Goal: Check status: Check status

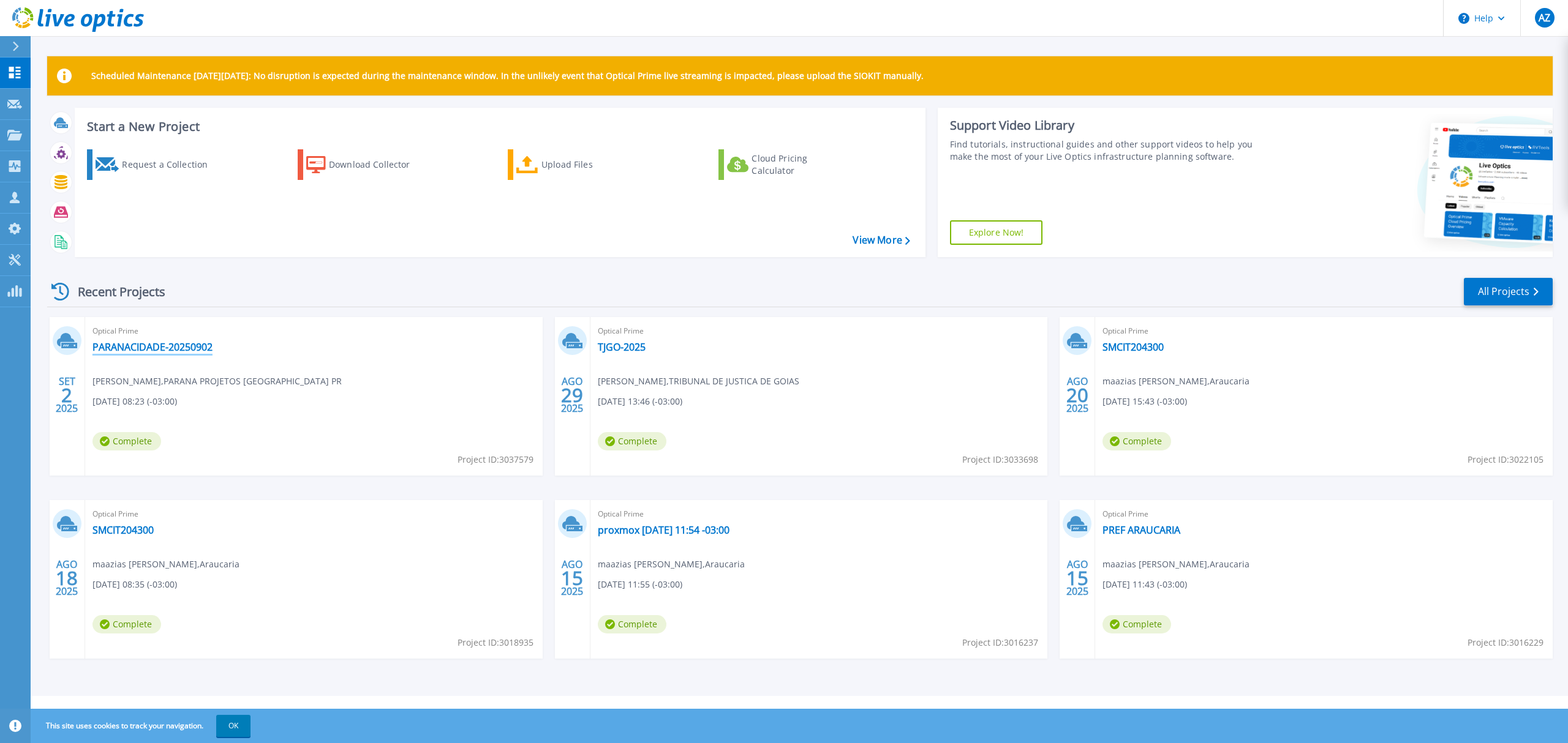
click at [180, 348] on link "PARANACIDADE-20250902" at bounding box center [153, 347] width 120 height 12
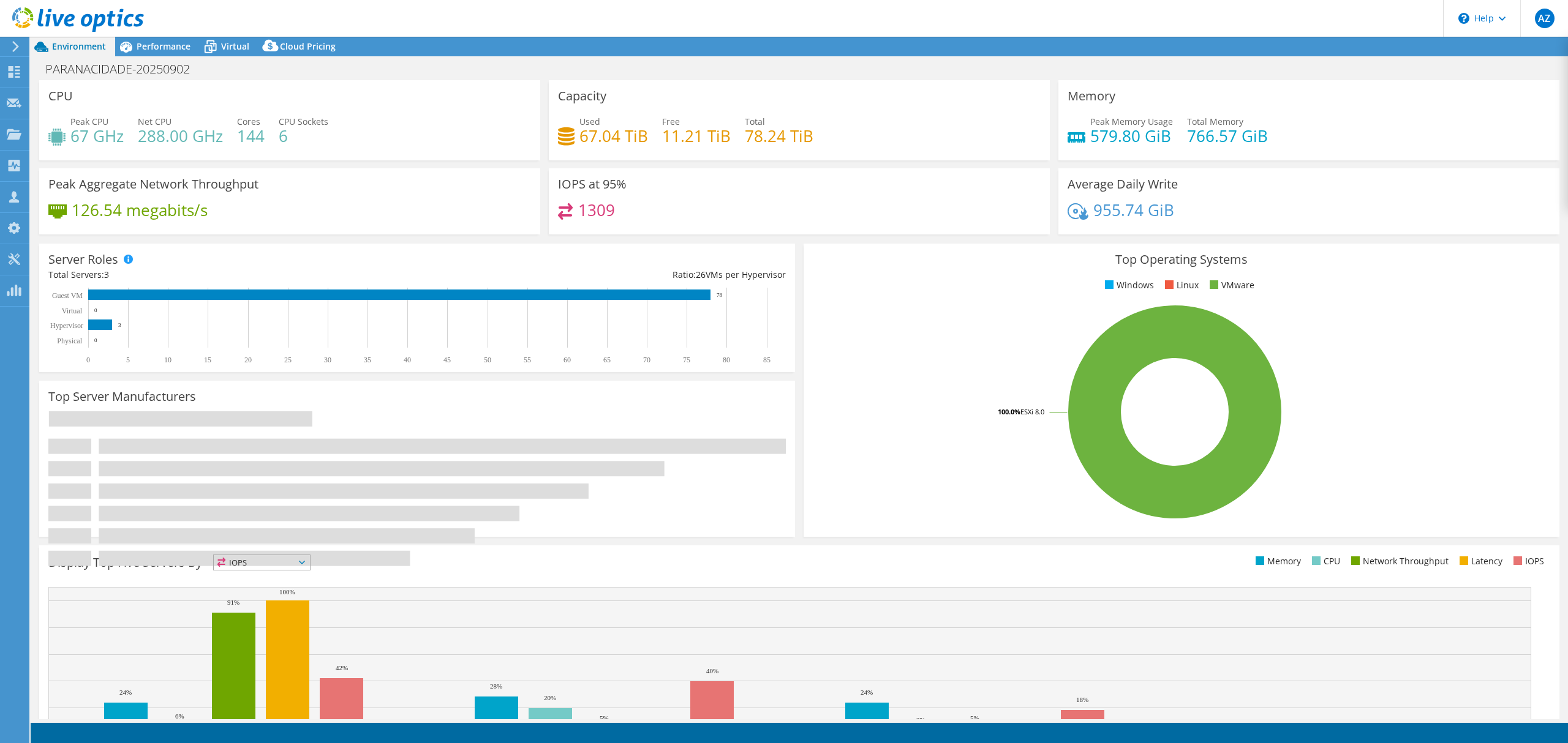
select select "SouthAmerica"
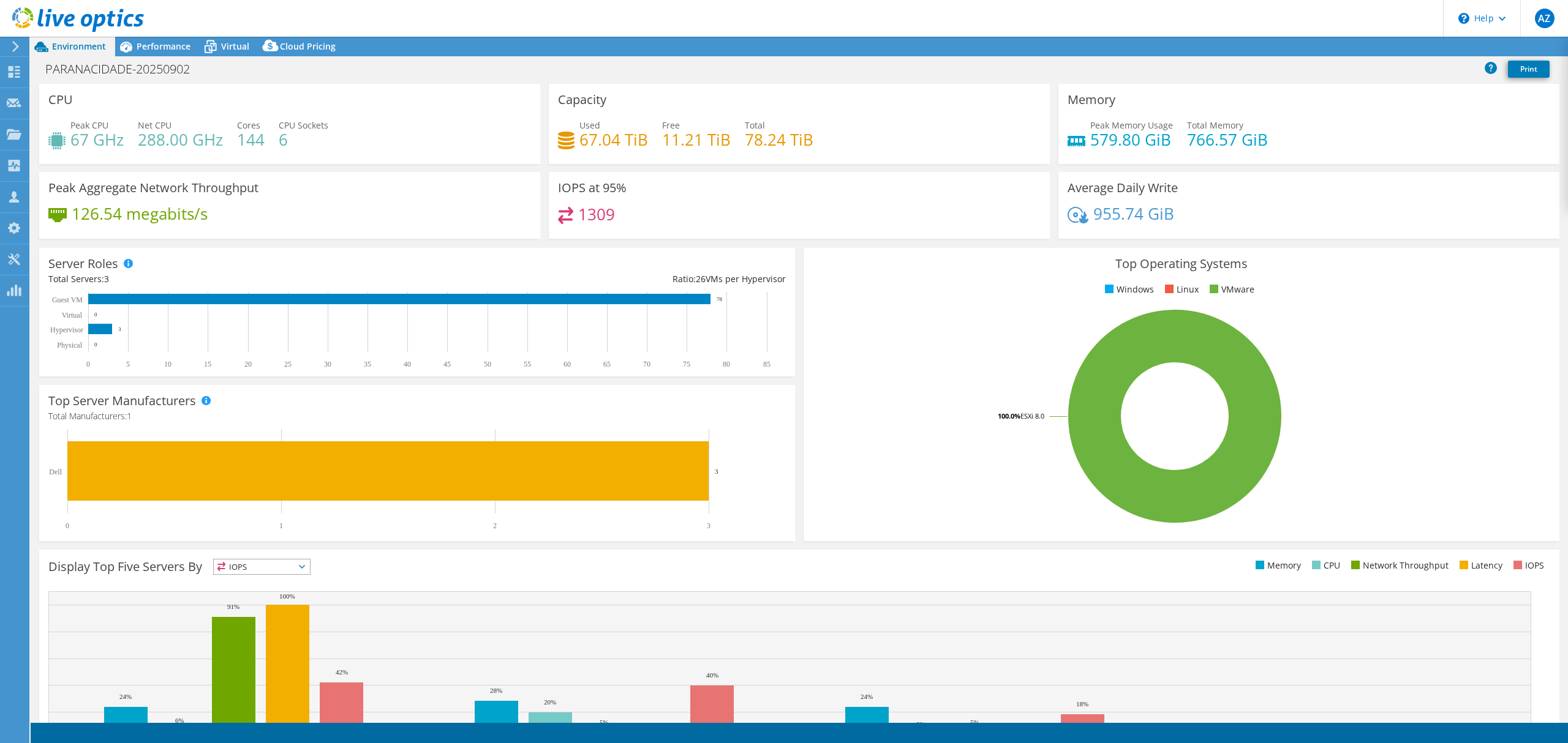
select select "BRL"
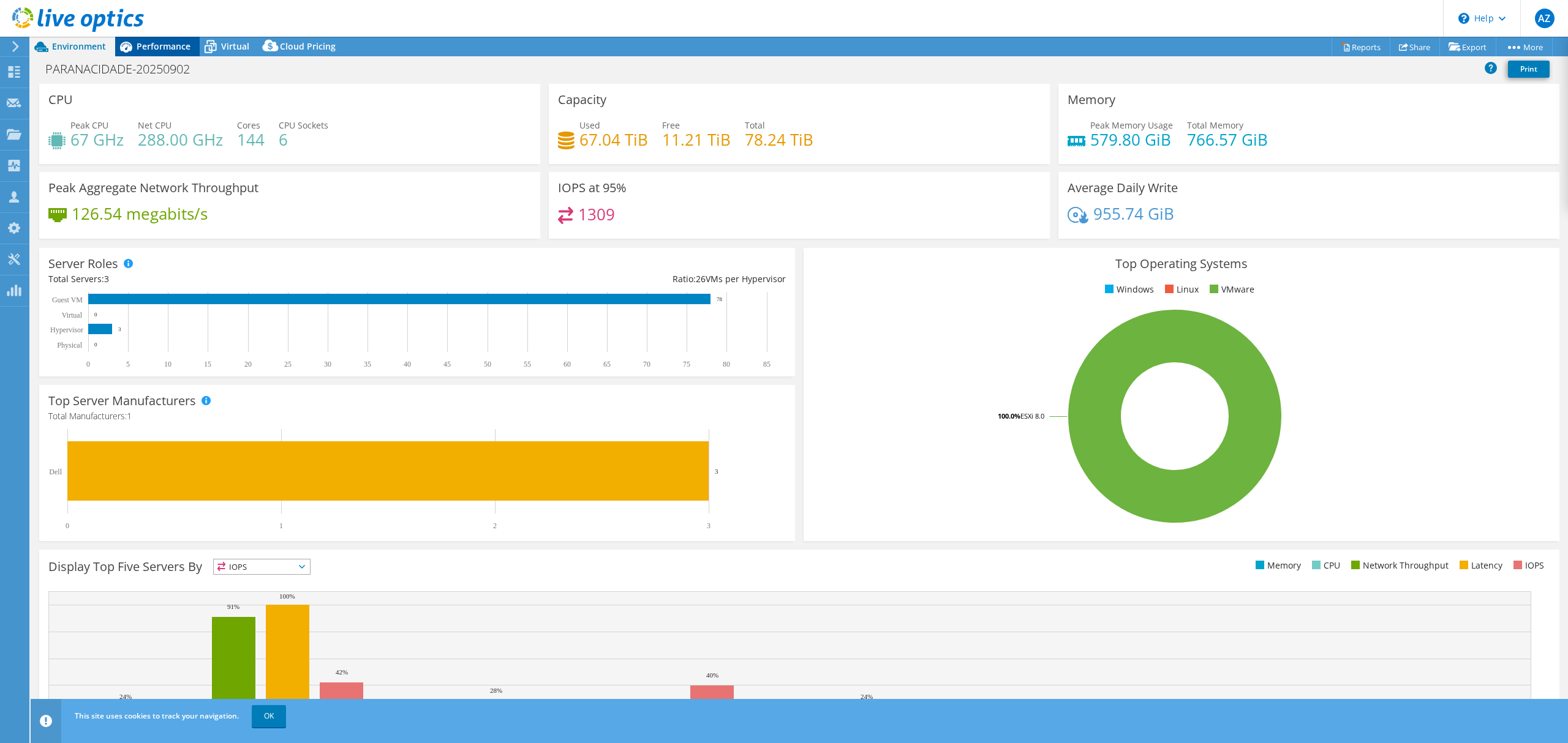
click at [165, 46] on span "Performance" at bounding box center [163, 46] width 54 height 12
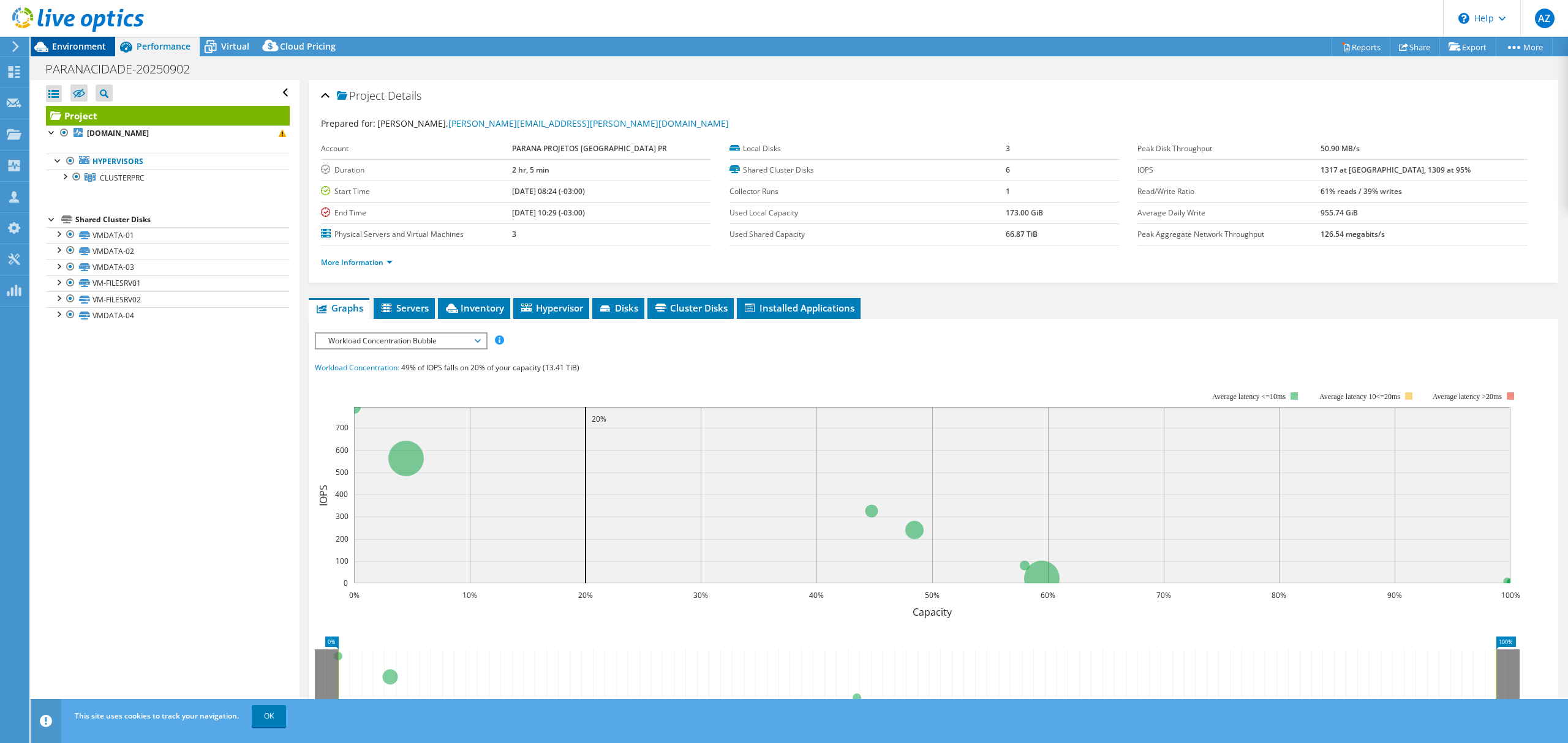
click at [79, 46] on span "Environment" at bounding box center [78, 46] width 54 height 12
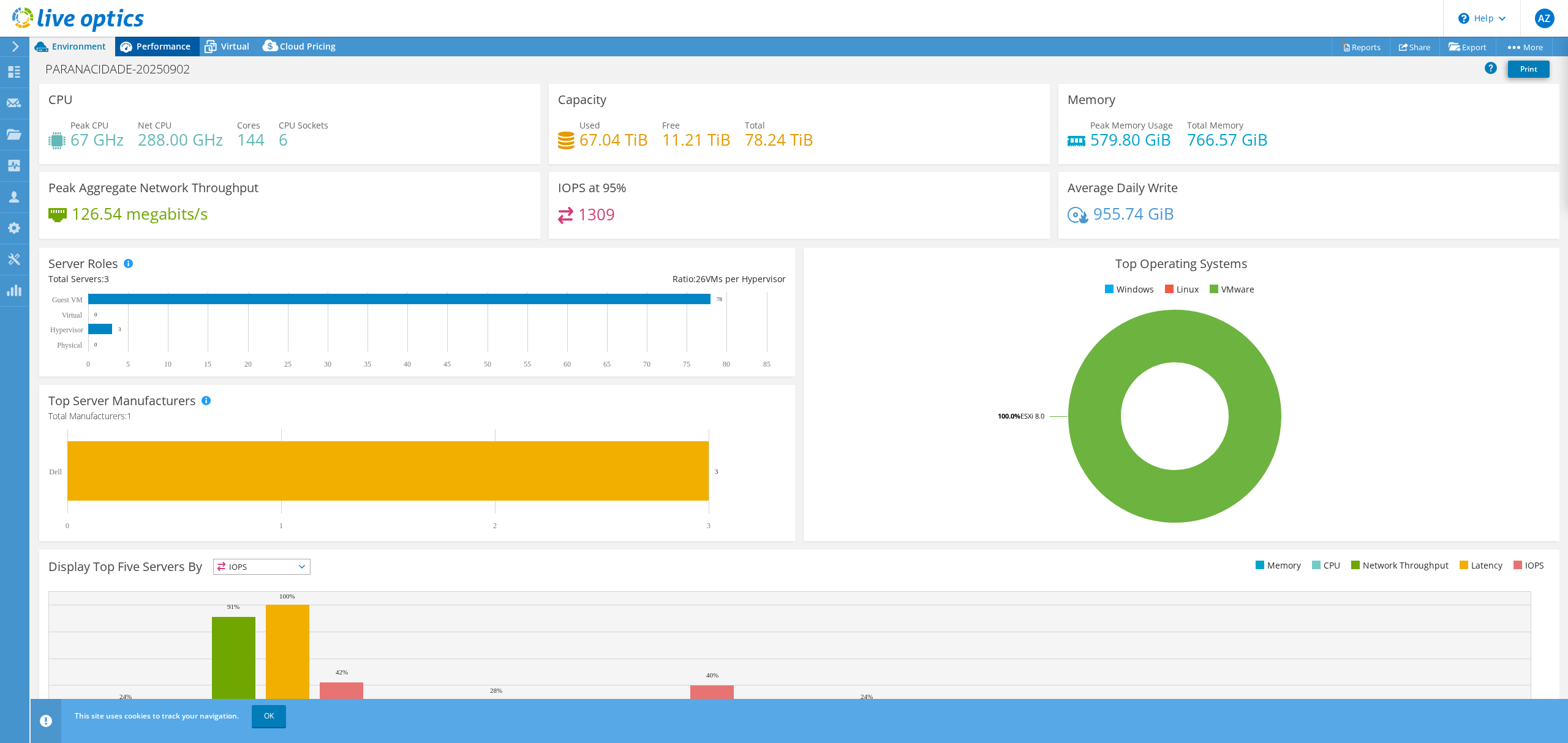
click at [169, 46] on span "Performance" at bounding box center [163, 46] width 54 height 12
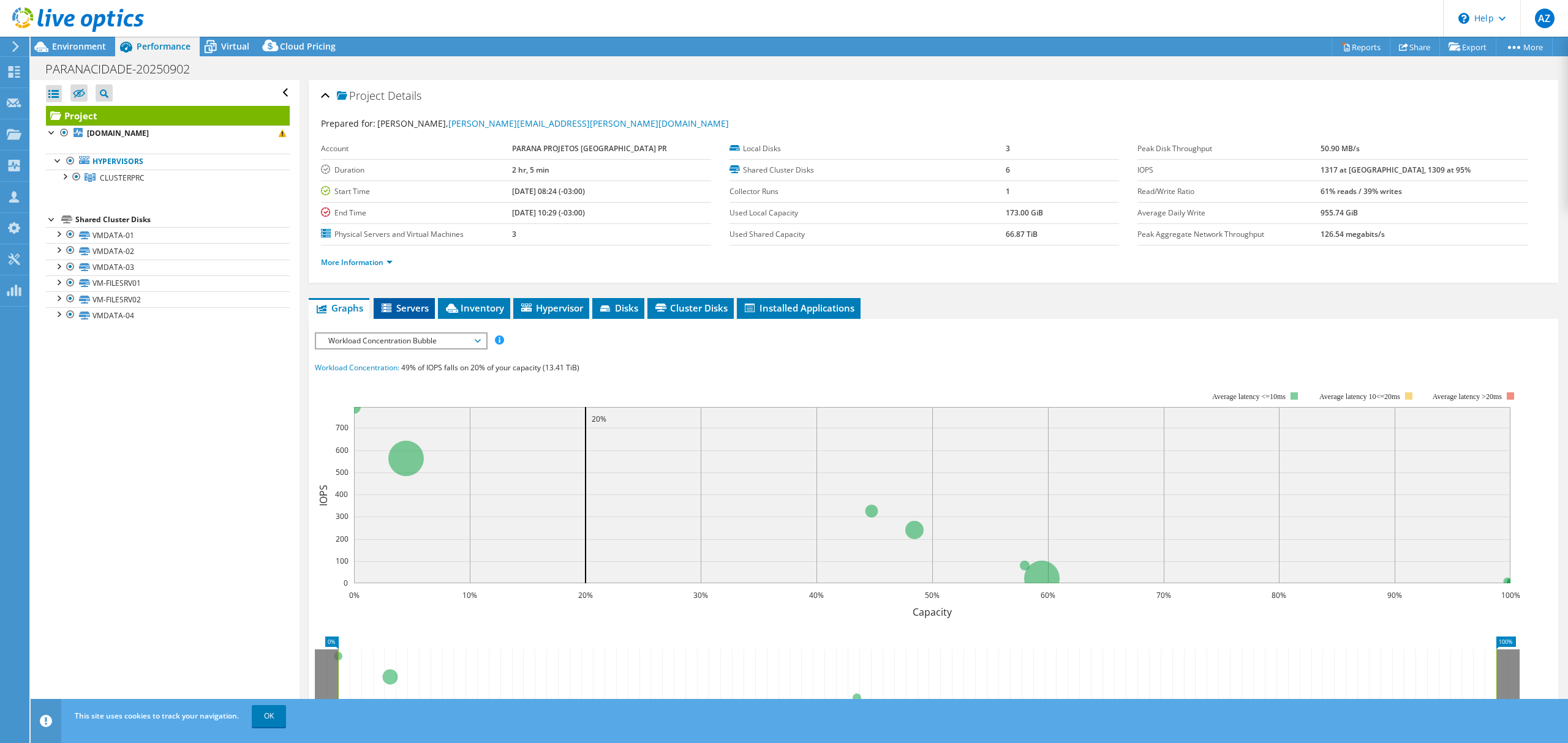
click at [400, 305] on span "Servers" at bounding box center [404, 308] width 49 height 12
